Goal: Find specific page/section: Find specific page/section

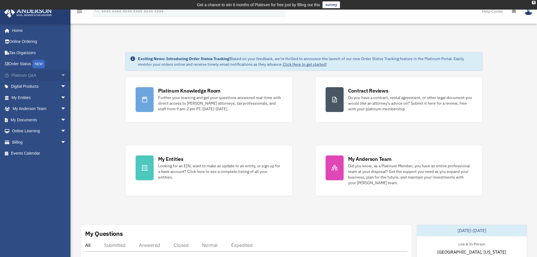
click at [29, 76] on link "Platinum Q&A arrow_drop_down" at bounding box center [39, 75] width 71 height 11
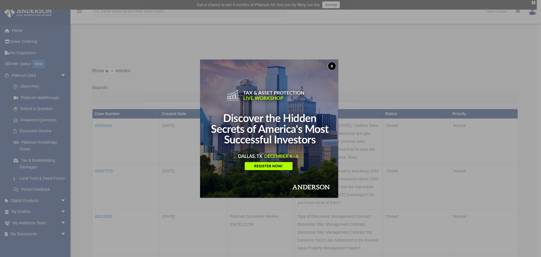
click at [333, 65] on button "x" at bounding box center [332, 66] width 8 height 8
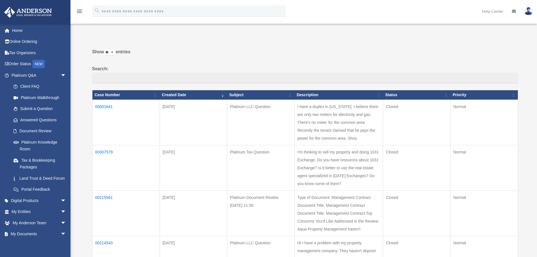
scroll to position [56, 0]
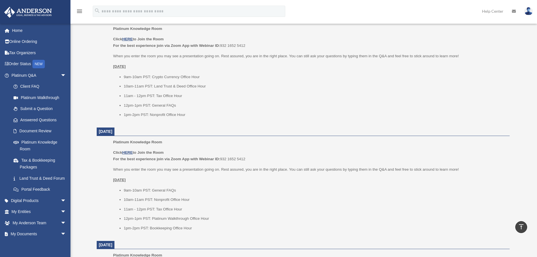
scroll to position [254, 0]
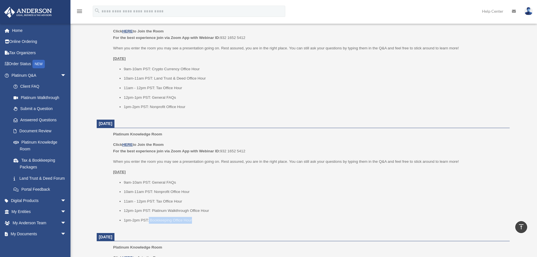
drag, startPoint x: 205, startPoint y: 223, endPoint x: 149, endPoint y: 224, distance: 56.4
click at [149, 224] on div "Platinum Knowledge Room Click HERE to Join the Room For the best experience joi…" at bounding box center [309, 179] width 392 height 96
drag, startPoint x: 156, startPoint y: 221, endPoint x: 191, endPoint y: 223, distance: 35.3
click at [191, 223] on li "1pm-2pm PST: Bookkeeping Office Hour" at bounding box center [315, 220] width 382 height 7
drag, startPoint x: 197, startPoint y: 218, endPoint x: 125, endPoint y: 223, distance: 72.9
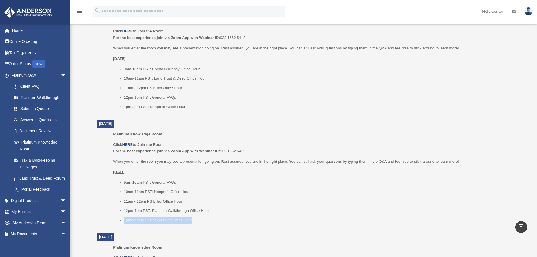
click at [125, 223] on li "1pm-2pm PST: Bookkeeping Office Hour" at bounding box center [315, 220] width 382 height 7
copy li "1pm-2pm PST: Bookkeeping Office Hour"
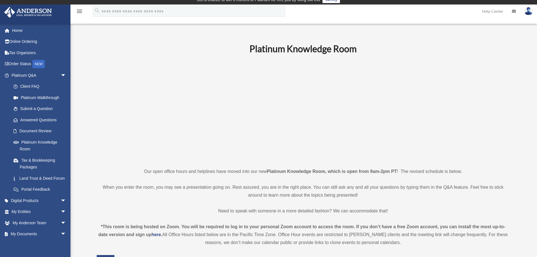
scroll to position [0, 0]
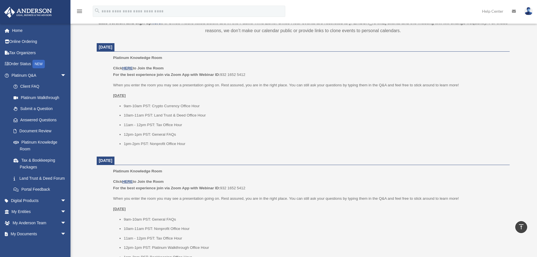
scroll to position [225, 0]
